Goal: Task Accomplishment & Management: Manage account settings

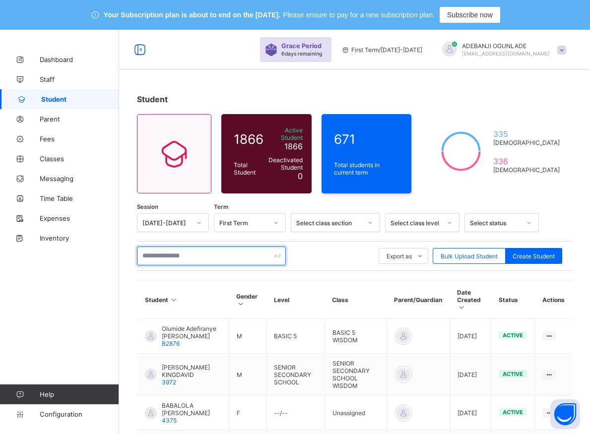
click at [176, 252] on input "text" at bounding box center [211, 256] width 149 height 19
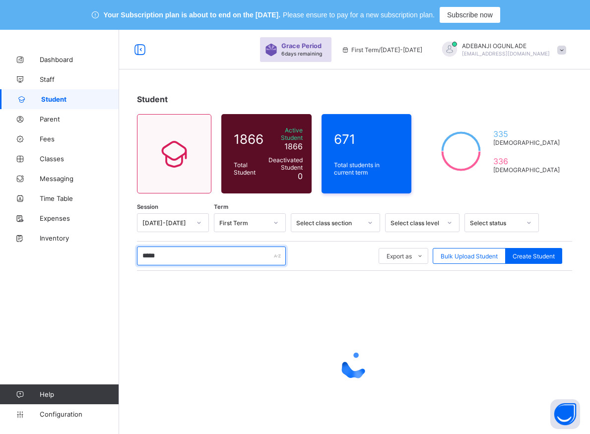
type input "****"
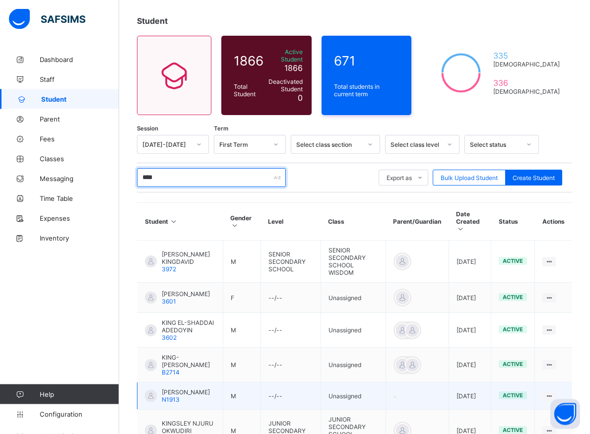
scroll to position [18, 0]
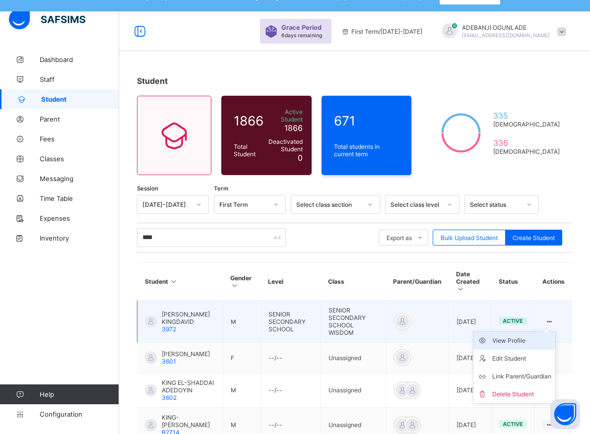
click at [522, 336] on div "View Profile" at bounding box center [521, 341] width 59 height 10
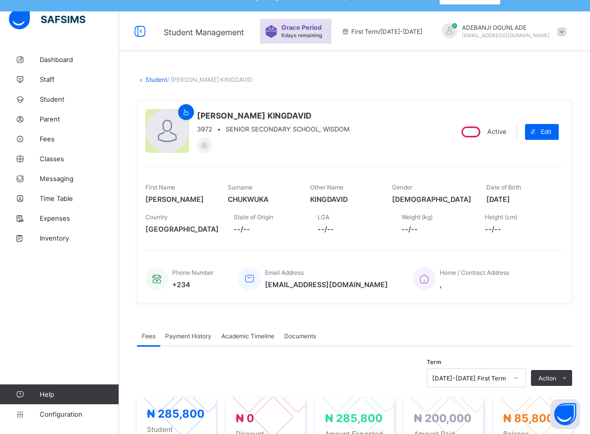
scroll to position [120, 0]
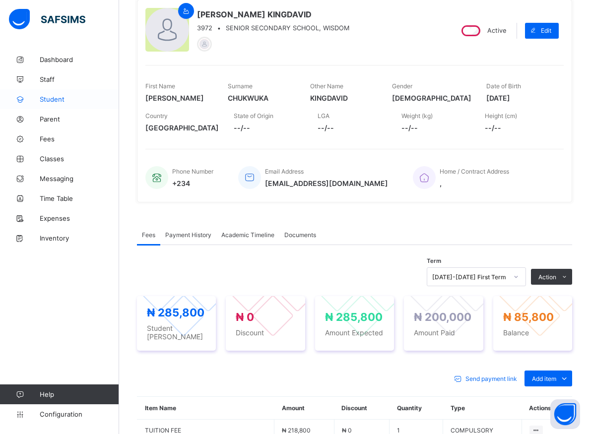
click at [62, 101] on span "Student" at bounding box center [79, 99] width 79 height 8
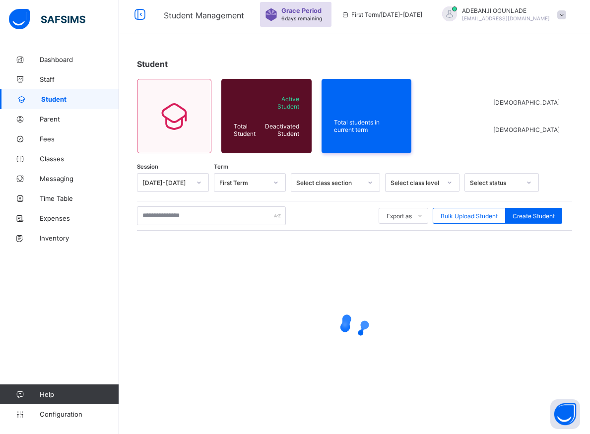
scroll to position [35, 0]
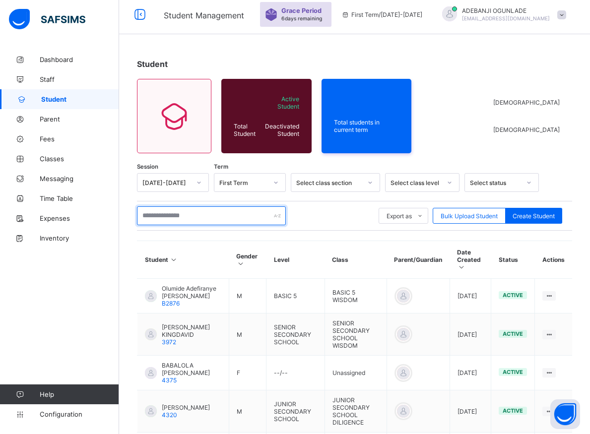
click at [170, 217] on input "text" at bounding box center [211, 215] width 149 height 19
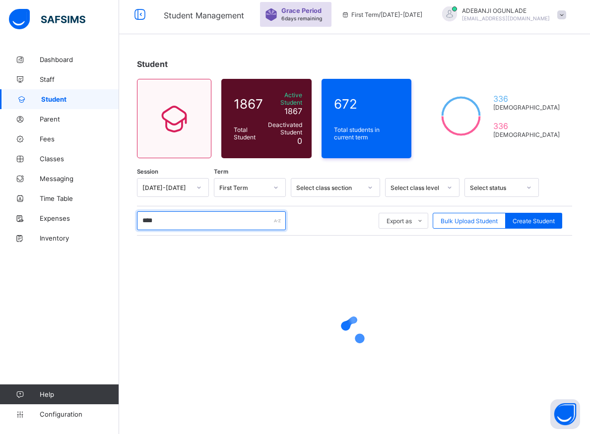
type input "*****"
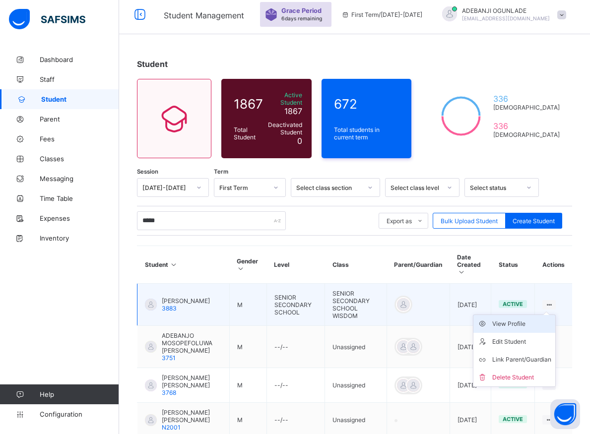
click at [526, 319] on div "View Profile" at bounding box center [521, 324] width 59 height 10
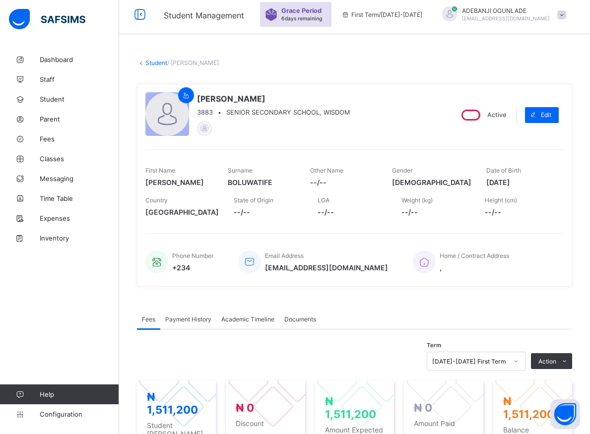
scroll to position [136, 0]
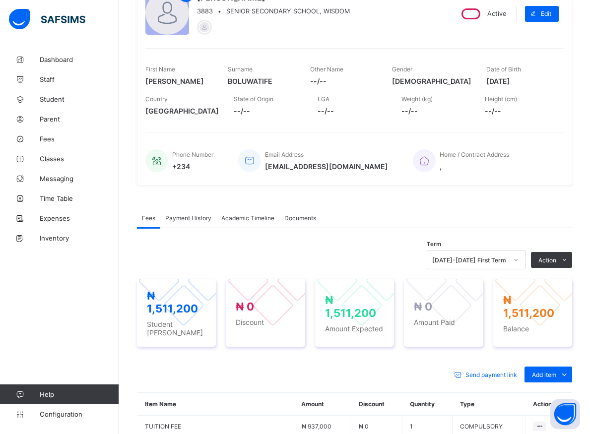
click at [519, 260] on icon at bounding box center [516, 260] width 6 height 10
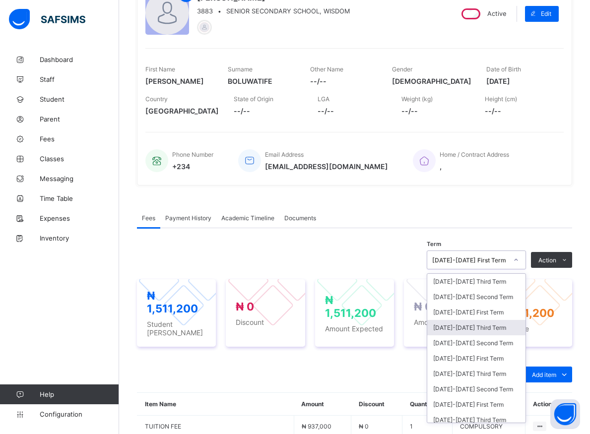
click at [463, 329] on div "[DATE]-[DATE] Third Term" at bounding box center [476, 327] width 98 height 15
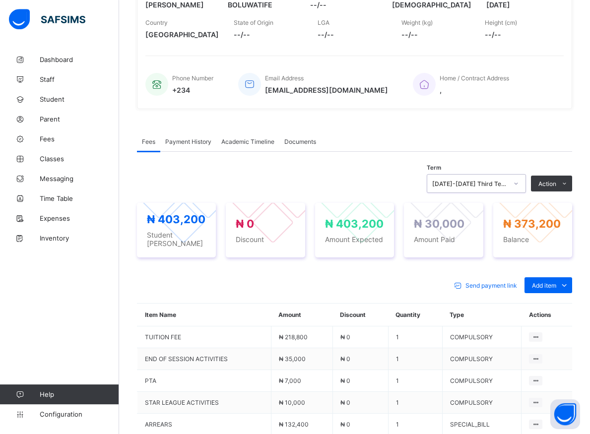
scroll to position [212, 0]
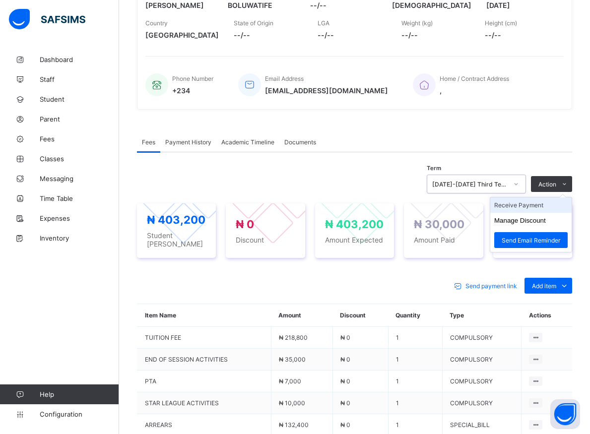
click at [538, 203] on li "Receive Payment" at bounding box center [530, 204] width 81 height 15
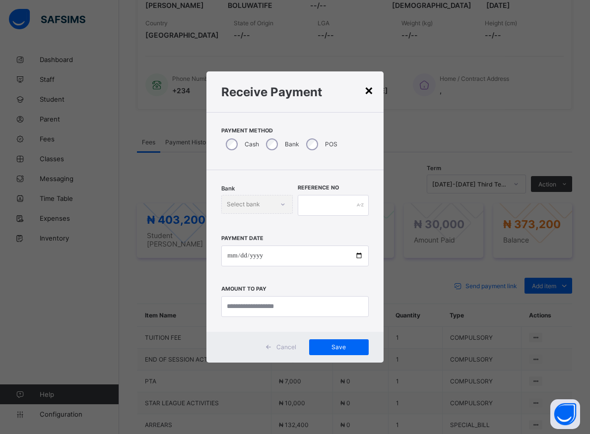
click at [365, 91] on div "×" at bounding box center [368, 89] width 9 height 17
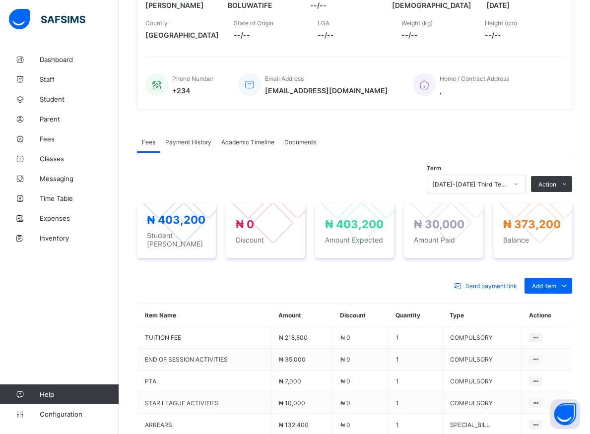
click at [519, 183] on icon at bounding box center [516, 184] width 6 height 10
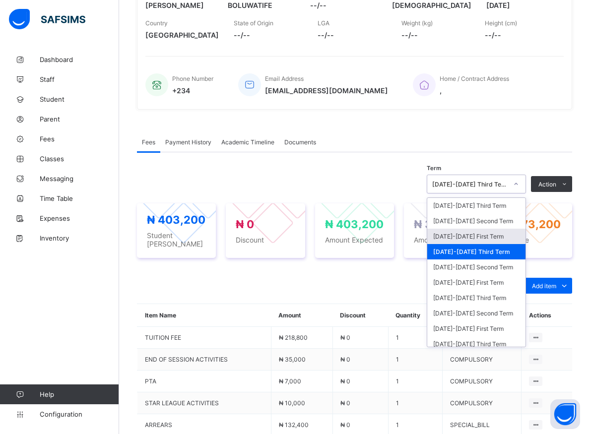
click at [469, 239] on div "[DATE]-[DATE] First Term" at bounding box center [476, 236] width 98 height 15
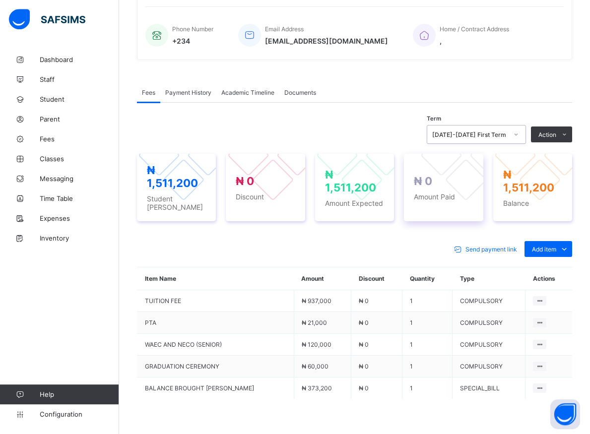
scroll to position [263, 0]
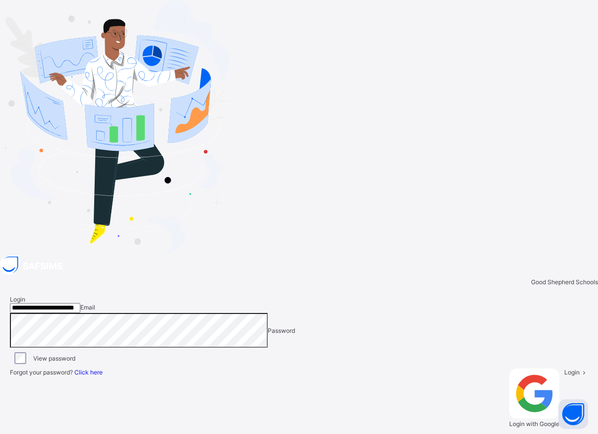
click at [580, 369] on span at bounding box center [584, 372] width 8 height 7
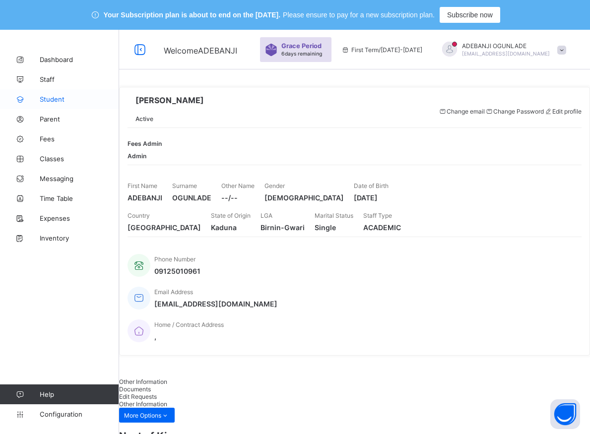
click at [53, 99] on span "Student" at bounding box center [79, 99] width 79 height 8
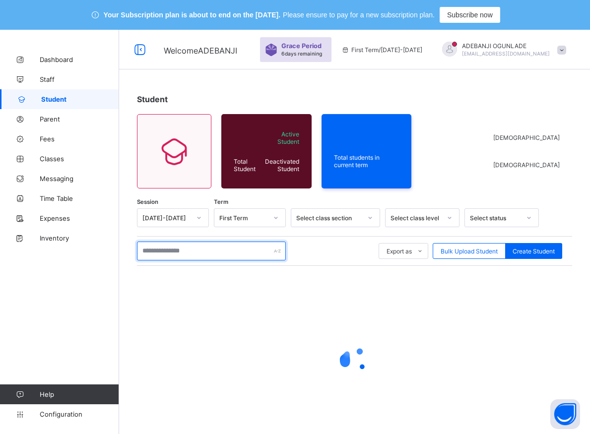
click at [171, 250] on input "text" at bounding box center [211, 251] width 149 height 19
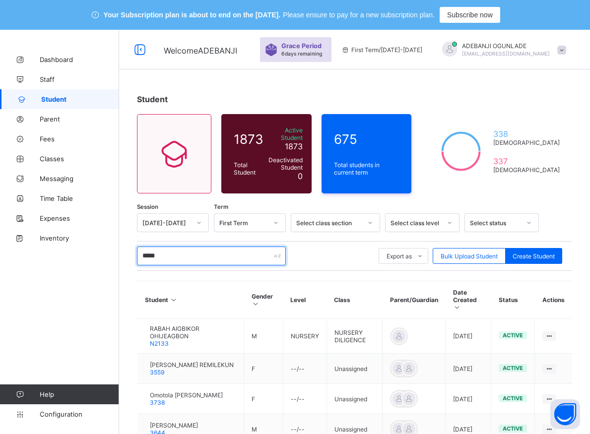
type input "******"
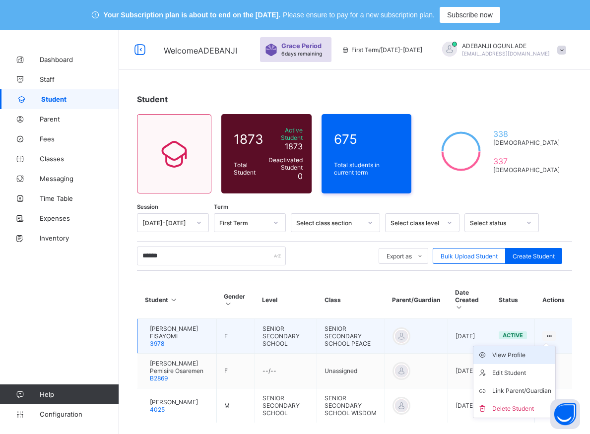
click at [516, 350] on div "View Profile" at bounding box center [521, 355] width 59 height 10
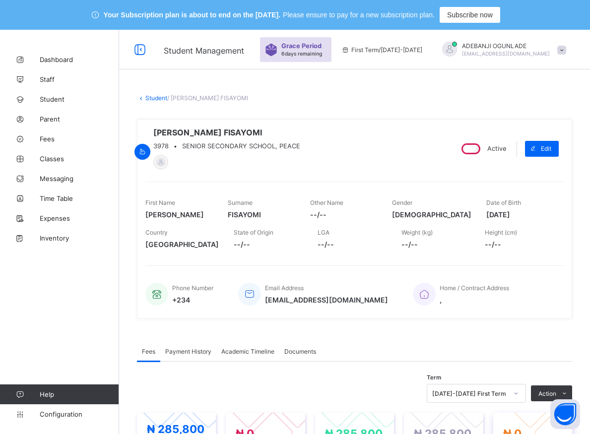
scroll to position [101, 0]
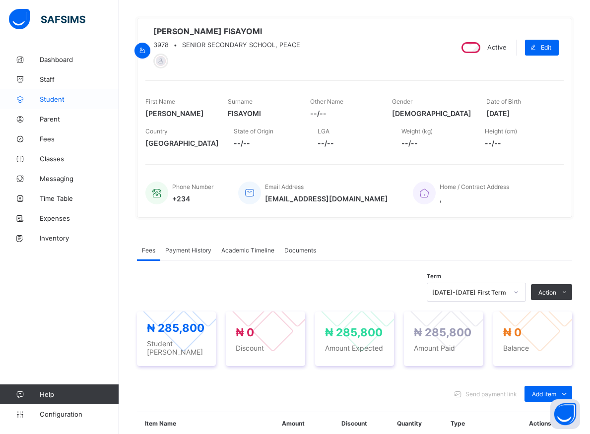
click at [43, 100] on span "Student" at bounding box center [79, 99] width 79 height 8
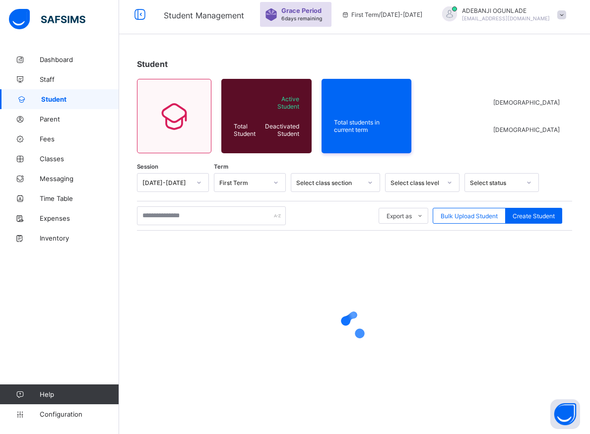
scroll to position [35, 0]
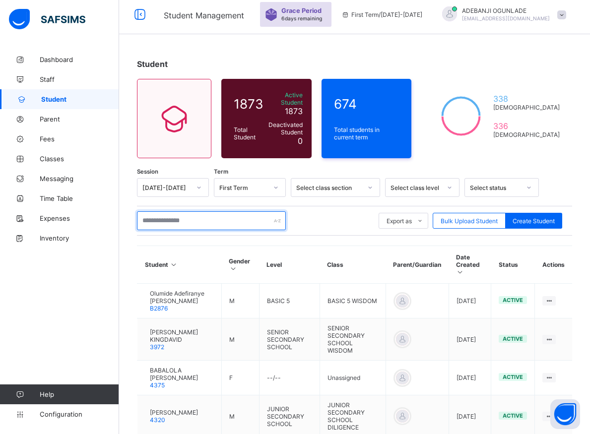
click at [195, 218] on input "text" at bounding box center [211, 220] width 149 height 19
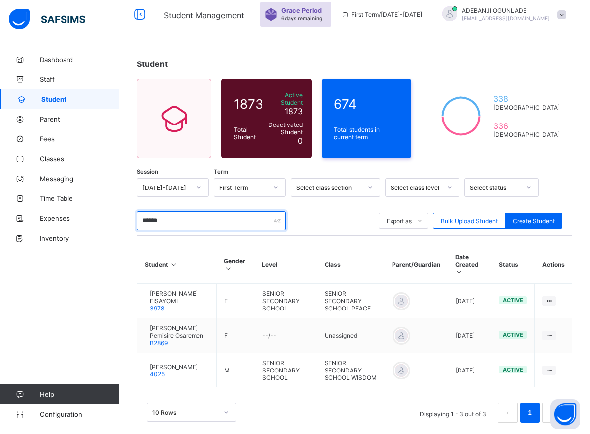
type input "******"
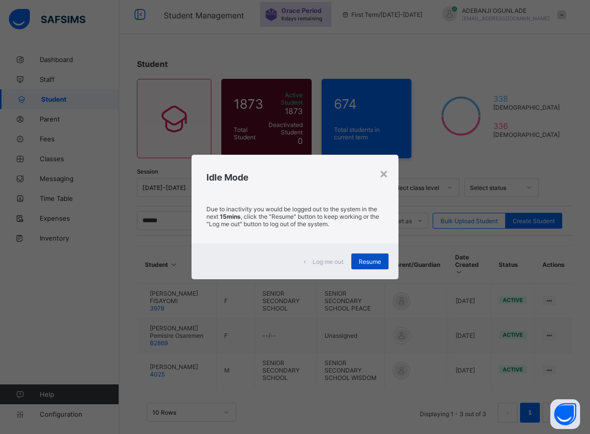
click at [376, 264] on span "Resume" at bounding box center [370, 261] width 22 height 7
